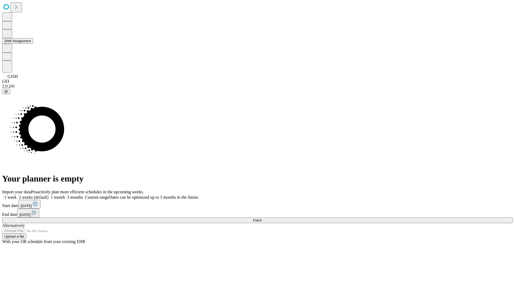
click at [33, 44] on button "Shift Assignment" at bounding box center [17, 41] width 31 height 6
